Goal: Task Accomplishment & Management: Manage account settings

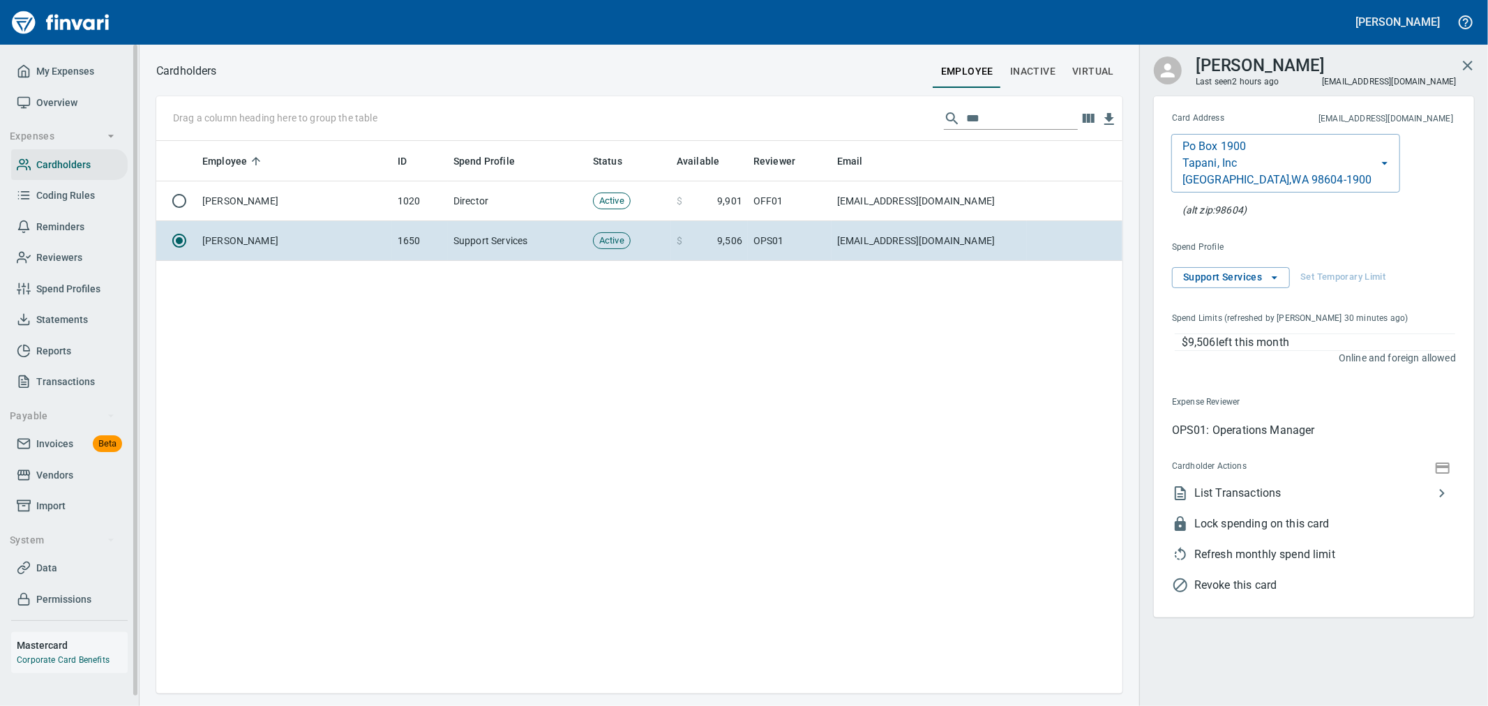
scroll to position [541, 955]
click at [59, 74] on span "My Expenses" at bounding box center [65, 71] width 58 height 17
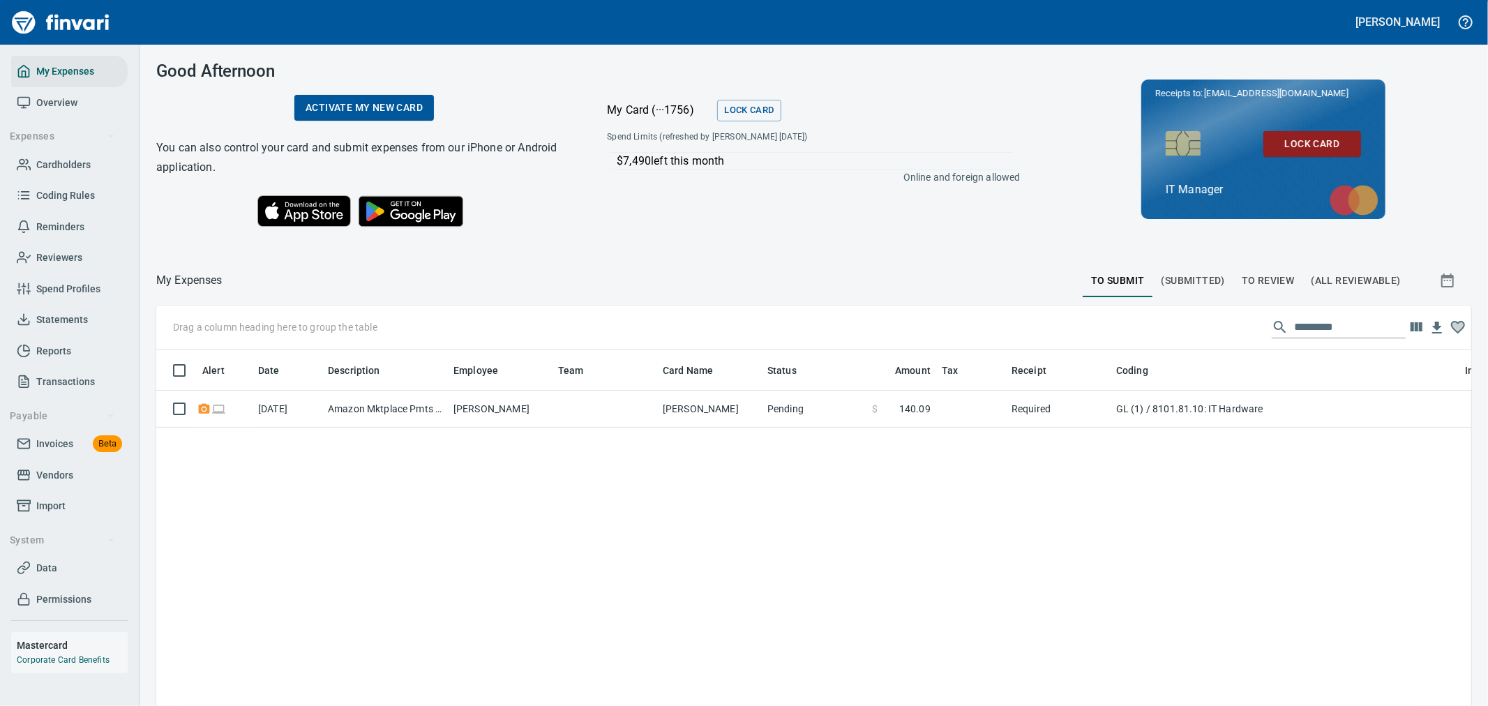
scroll to position [529, 1292]
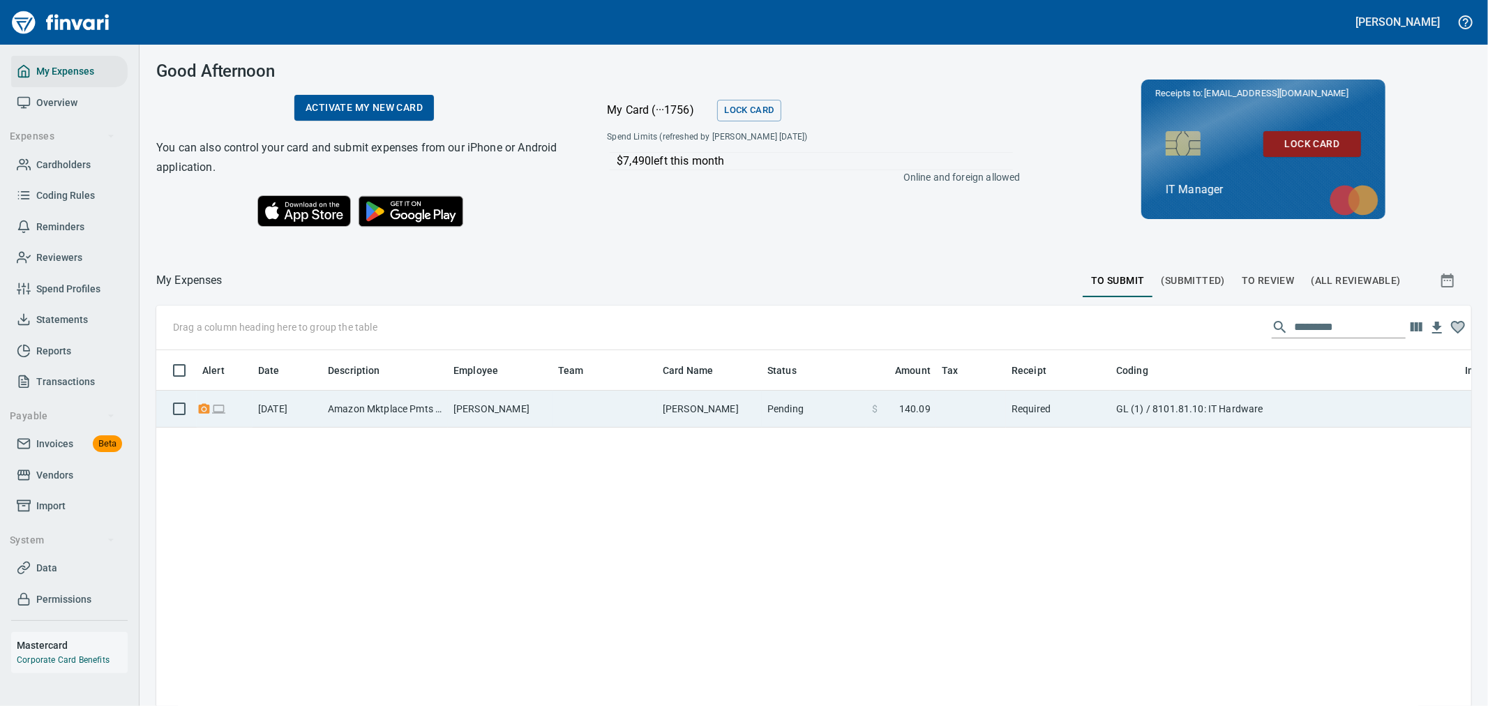
click at [352, 408] on td "Amazon Mktplace Pmts [DOMAIN_NAME][URL] WA" at bounding box center [385, 409] width 126 height 37
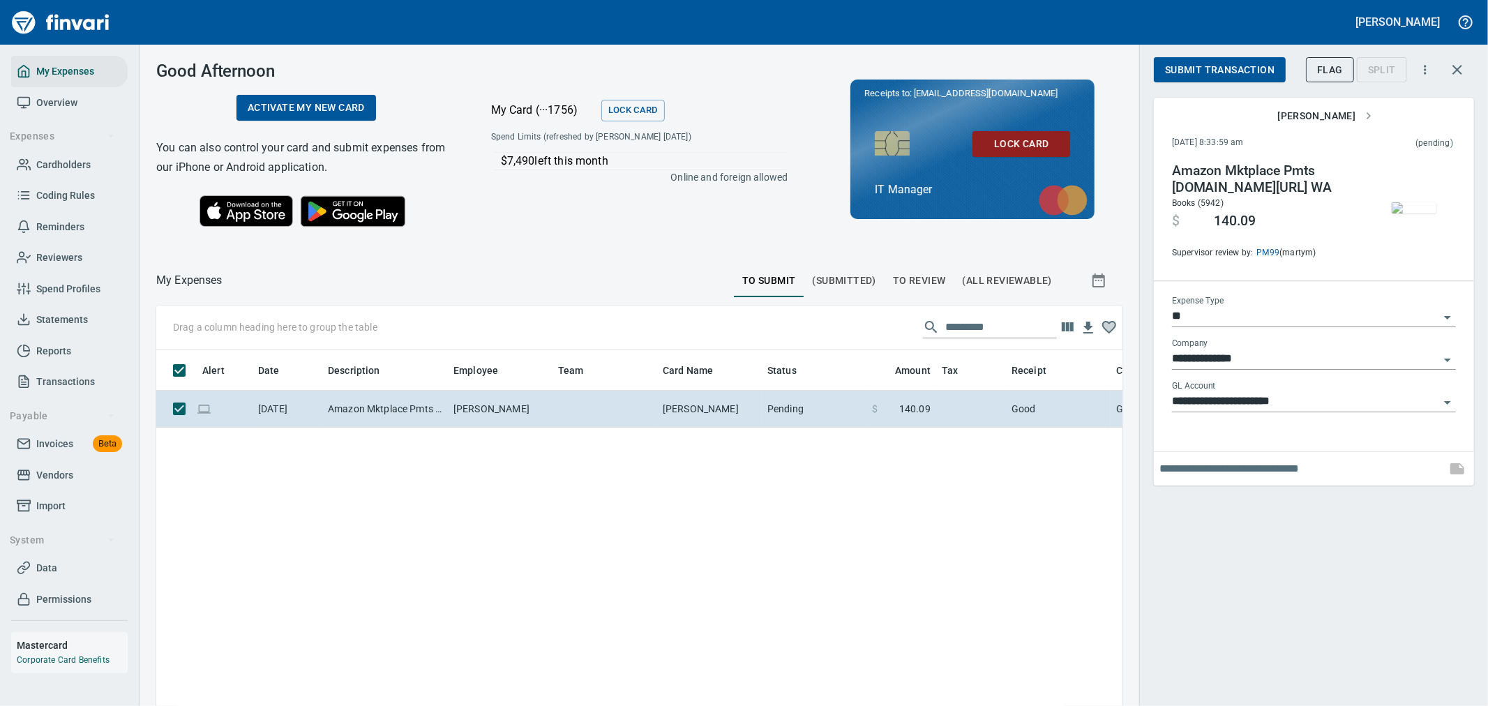
scroll to position [529, 943]
click at [1216, 68] on span "Submit Transaction" at bounding box center [1220, 69] width 110 height 17
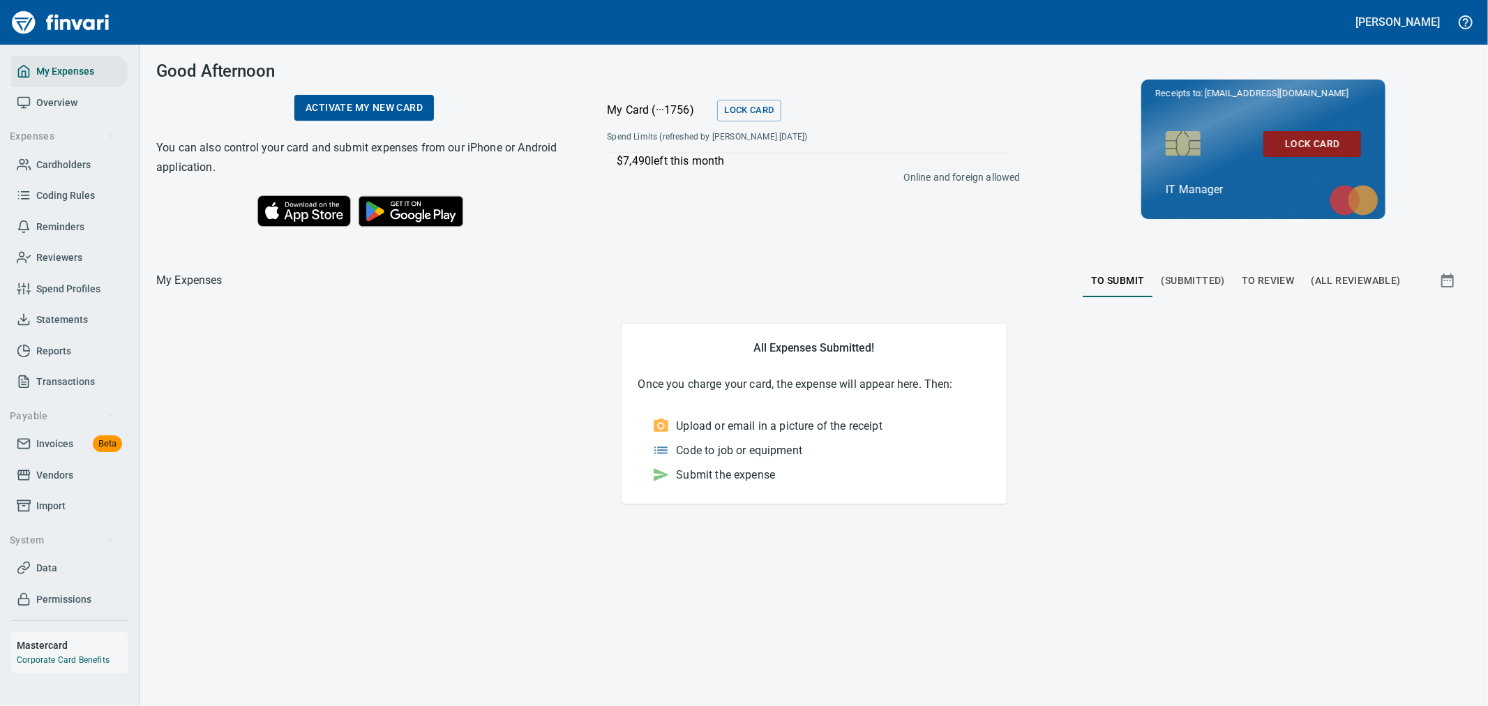
click at [1259, 278] on span "To Review" at bounding box center [1268, 280] width 53 height 17
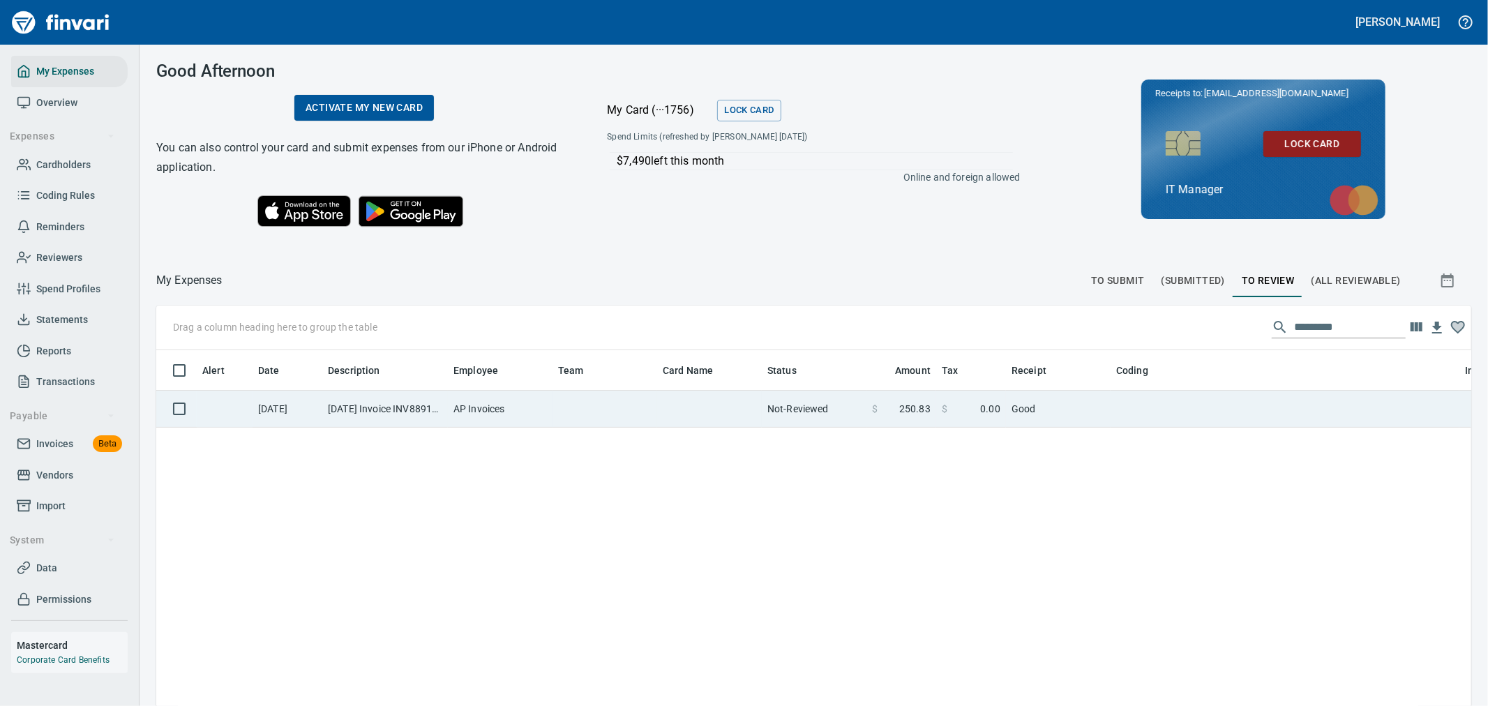
scroll to position [1, 1]
click at [647, 403] on td at bounding box center [605, 409] width 105 height 37
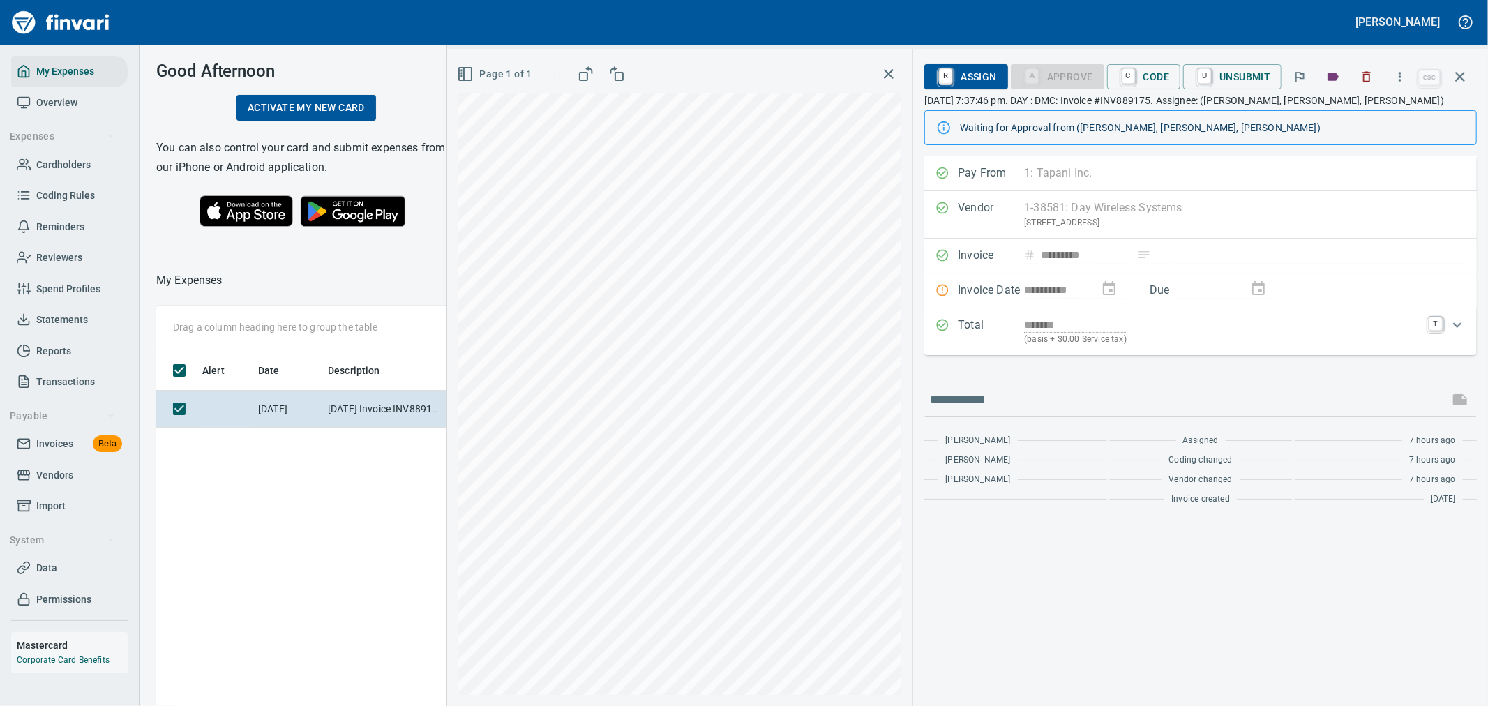
click at [1006, 350] on div "Total ******* (basis + $0.00 Service tax) T" at bounding box center [1201, 331] width 553 height 47
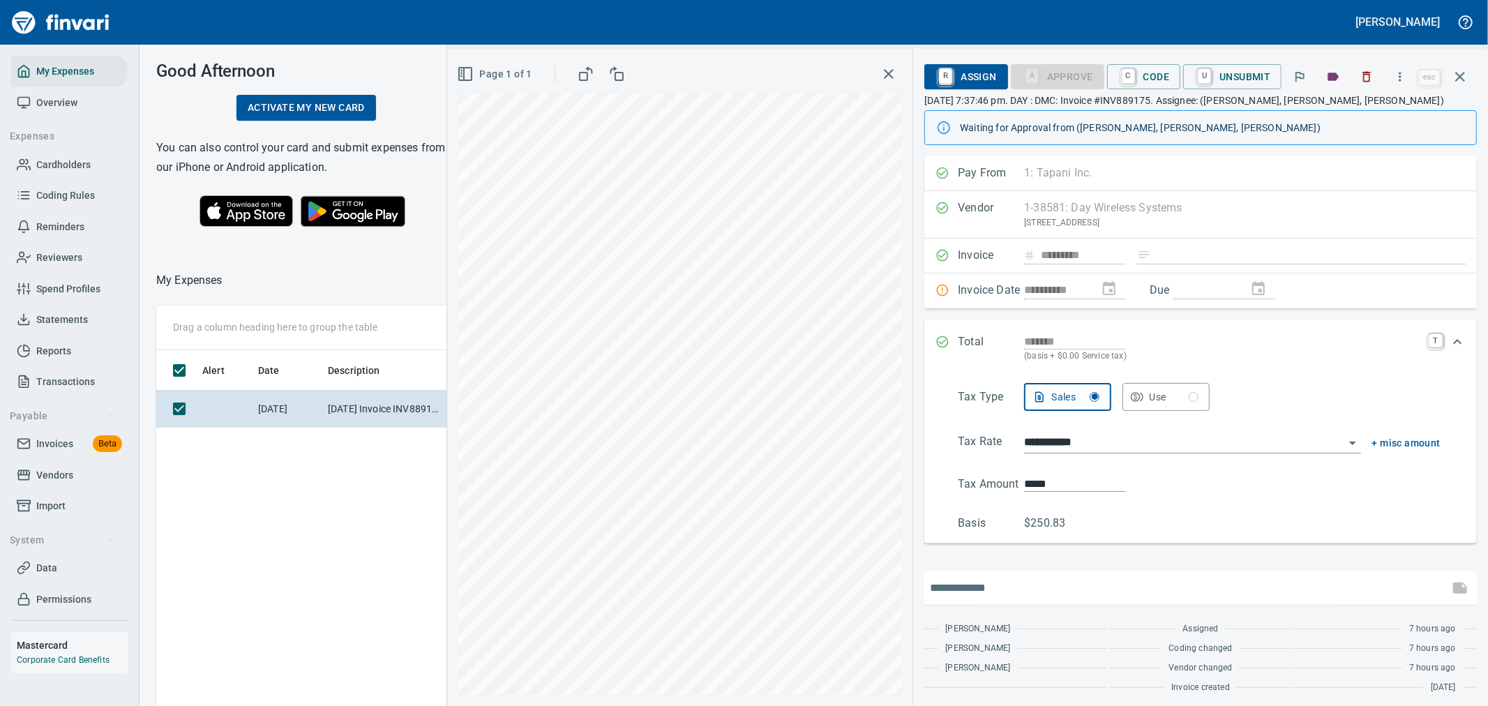
click at [1003, 582] on input "text" at bounding box center [1187, 588] width 514 height 22
type input "**********"
click at [1452, 581] on icon "button" at bounding box center [1460, 588] width 17 height 17
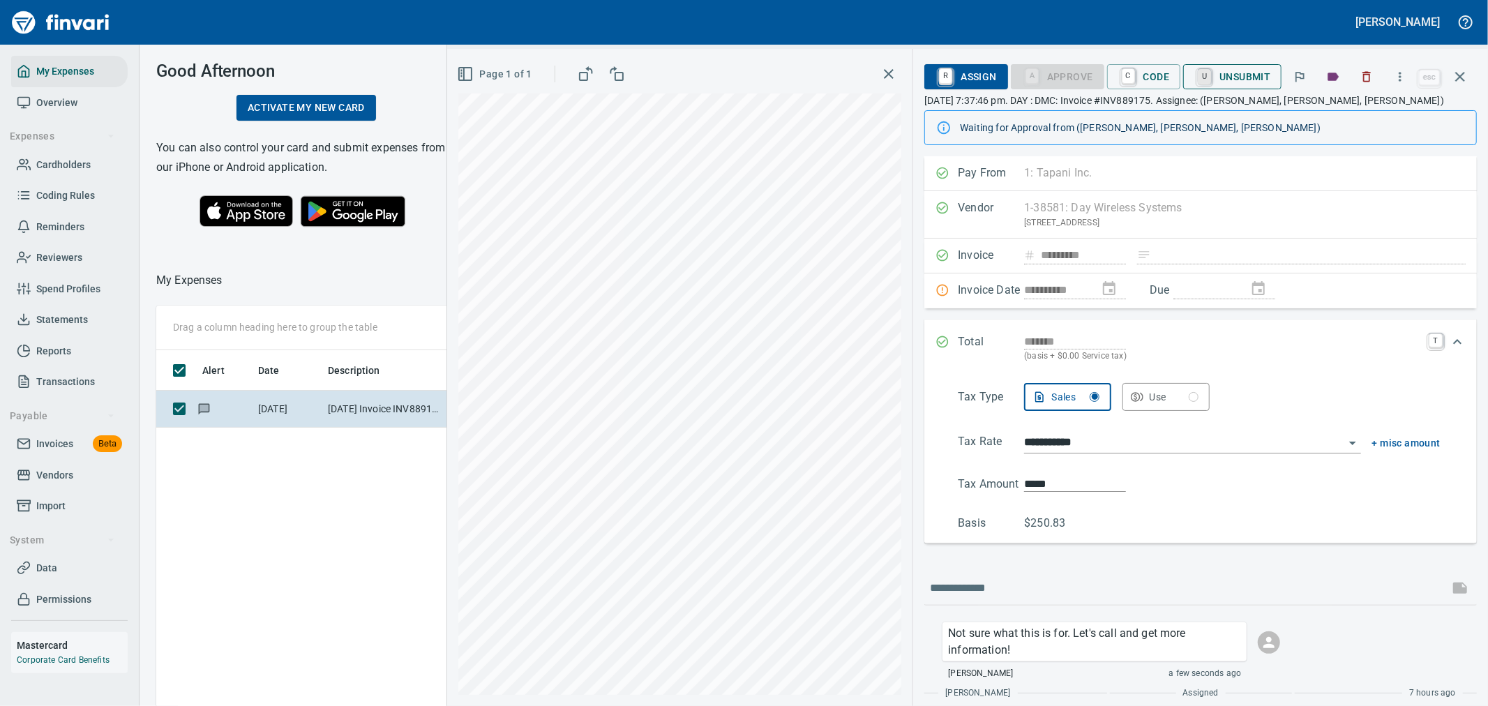
click at [1209, 78] on link "U" at bounding box center [1204, 76] width 13 height 15
